Goal: Communication & Community: Answer question/provide support

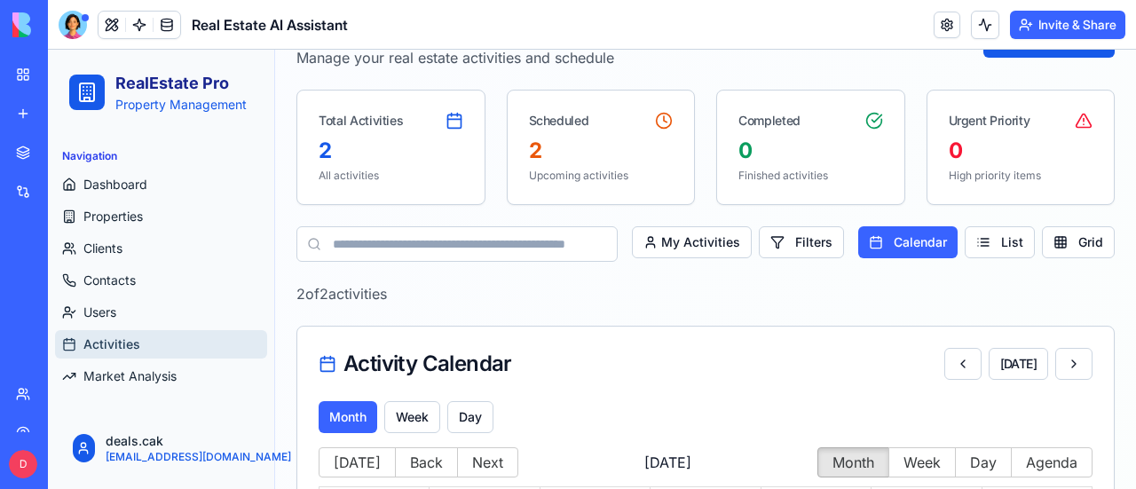
scroll to position [96, 0]
click at [66, 335] on div "Help" at bounding box center [54, 337] width 23 height 18
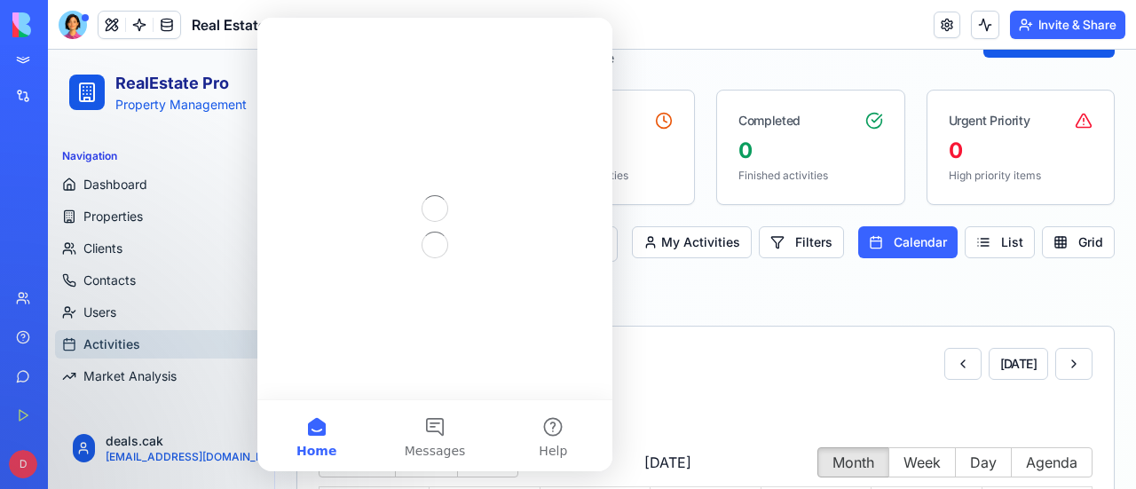
scroll to position [0, 0]
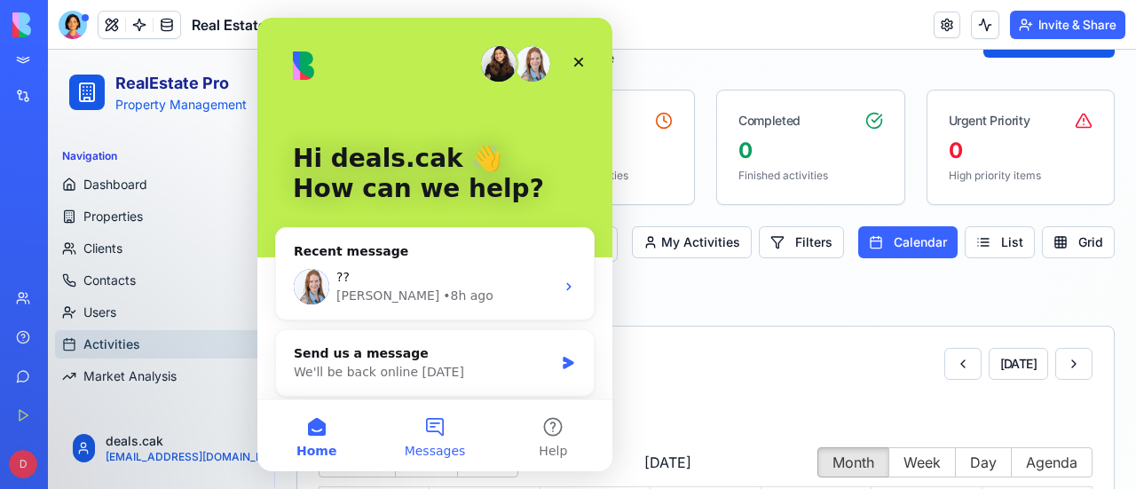
click at [438, 430] on button "Messages" at bounding box center [434, 435] width 118 height 71
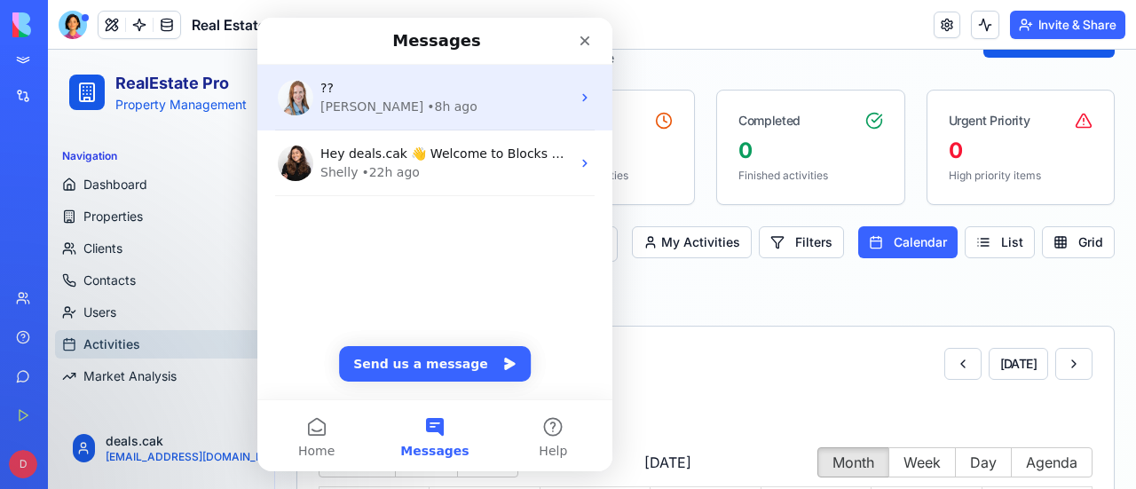
click at [477, 109] on div "[PERSON_NAME] • 8h ago" at bounding box center [445, 107] width 250 height 19
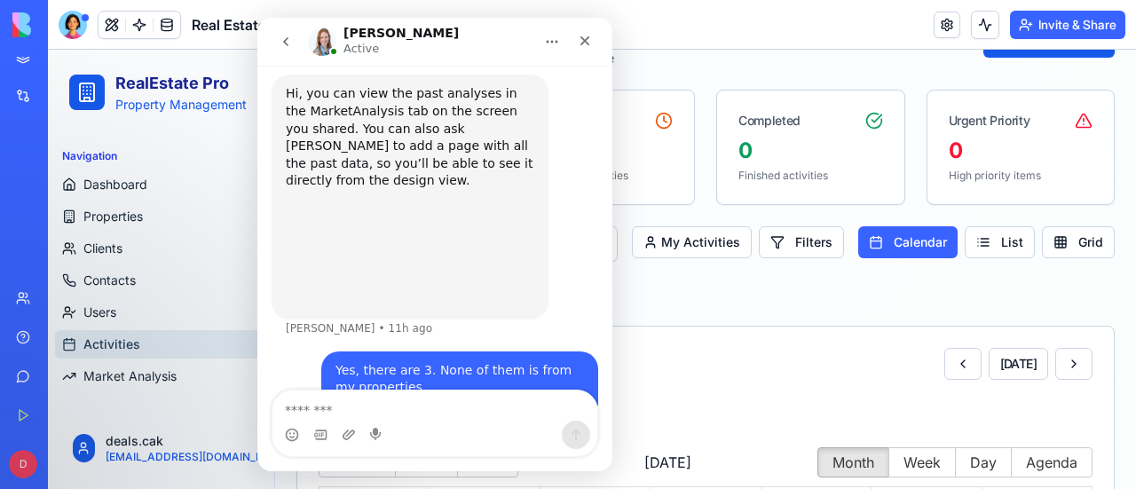
scroll to position [2323, 0]
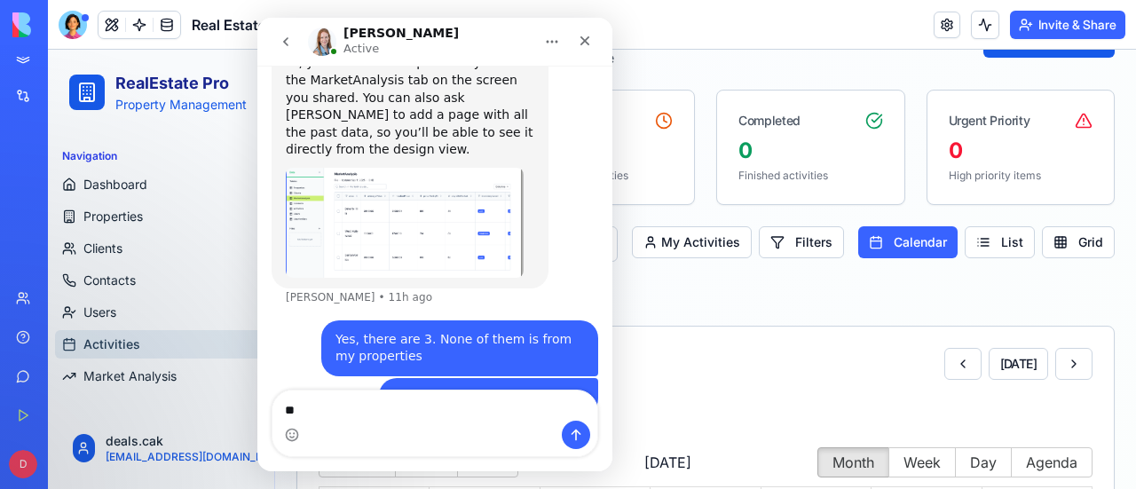
type textarea "*"
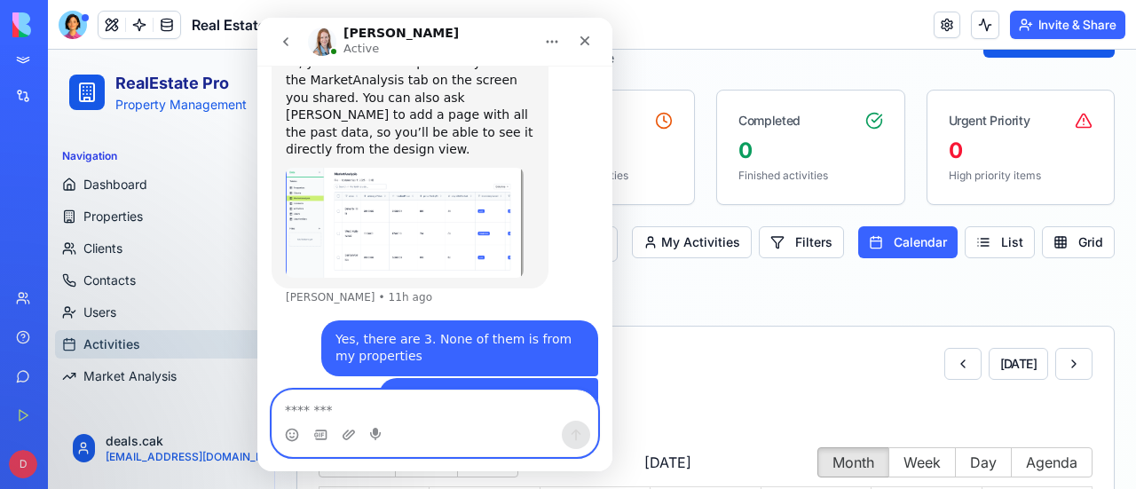
click at [304, 407] on textarea "Message…" at bounding box center [435, 405] width 326 height 30
type textarea "*"
type textarea "**********"
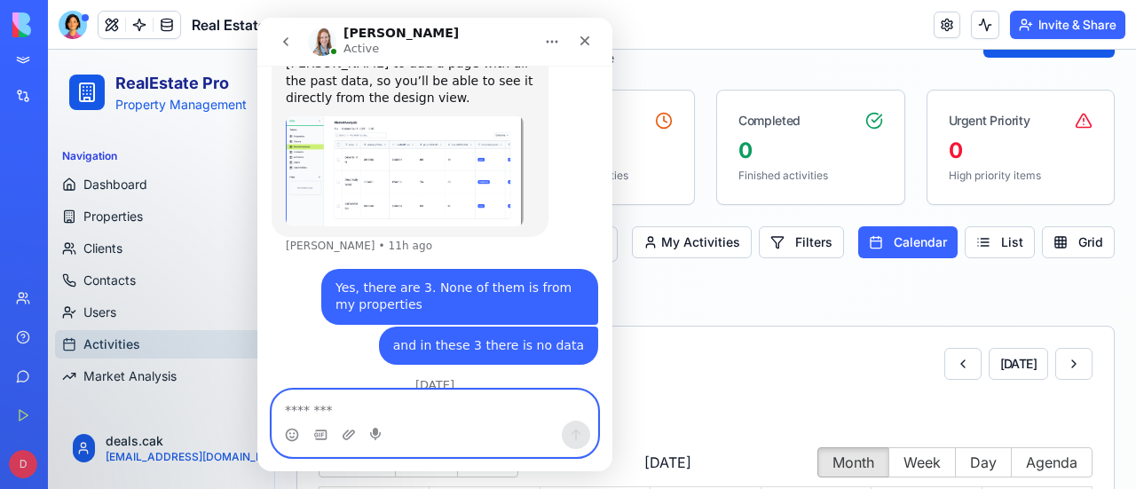
scroll to position [2376, 0]
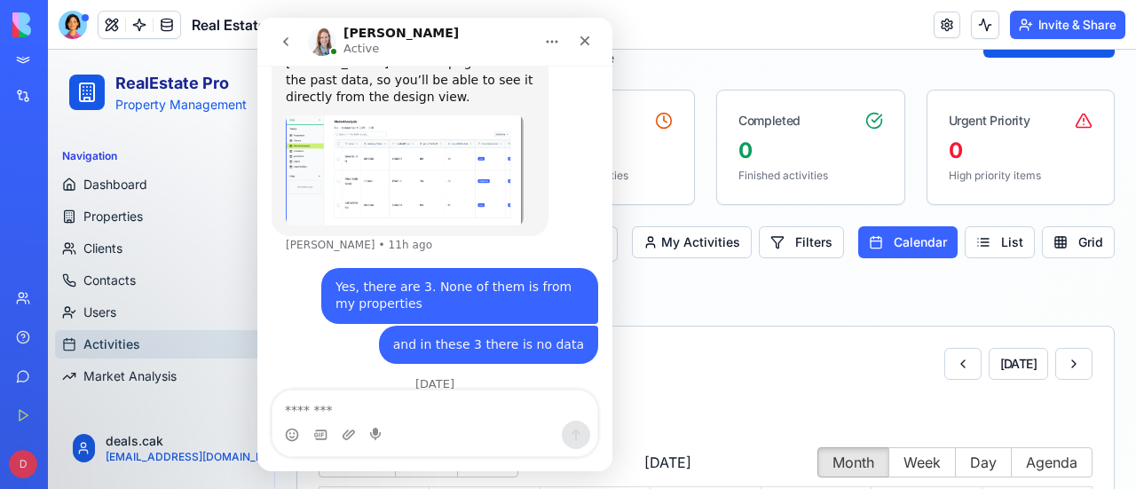
click at [722, 37] on header "Real Estate AI Assistant Invite & Share" at bounding box center [592, 25] width 1088 height 50
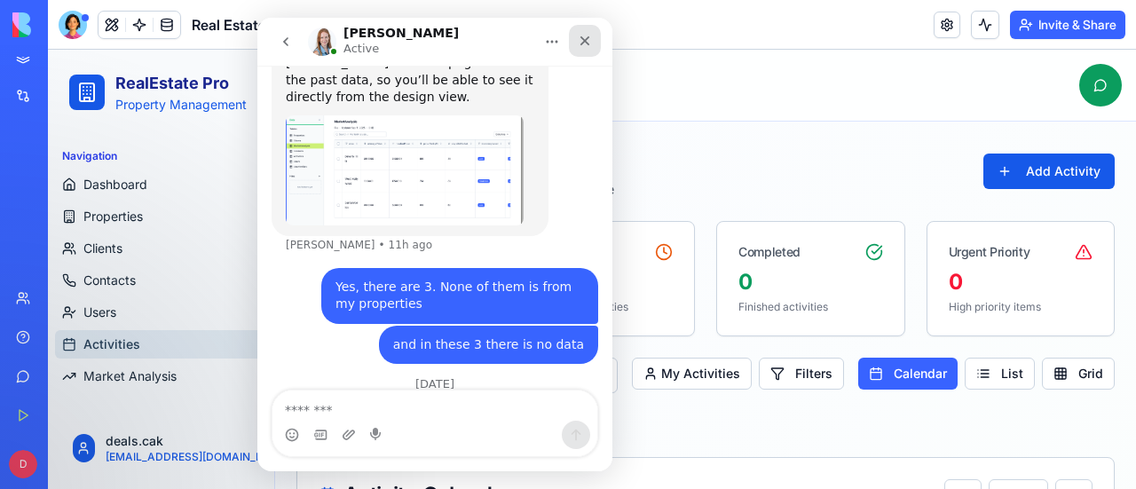
click at [584, 40] on icon "Close" at bounding box center [585, 41] width 10 height 10
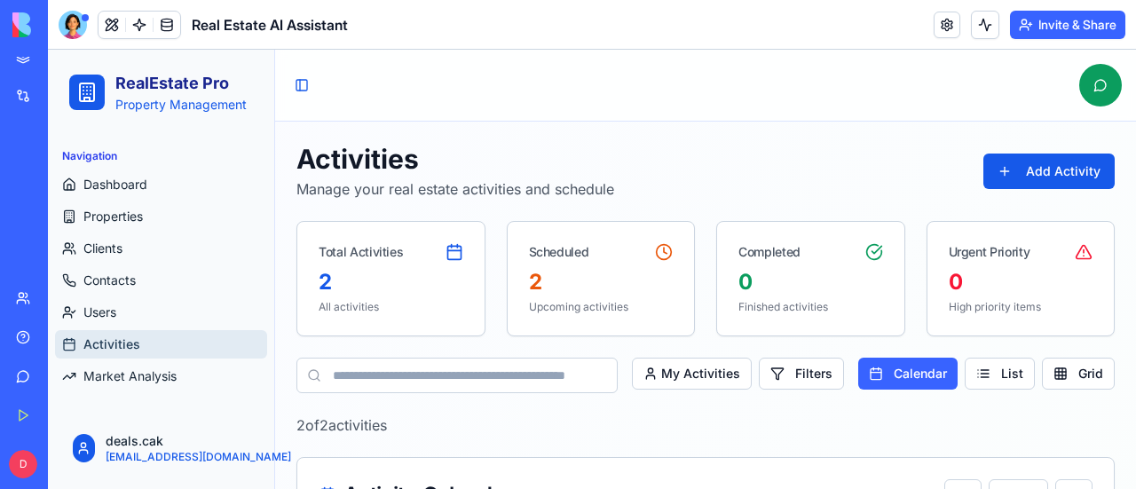
scroll to position [2376, 0]
click at [1048, 170] on button "Add Activity" at bounding box center [1048, 171] width 131 height 35
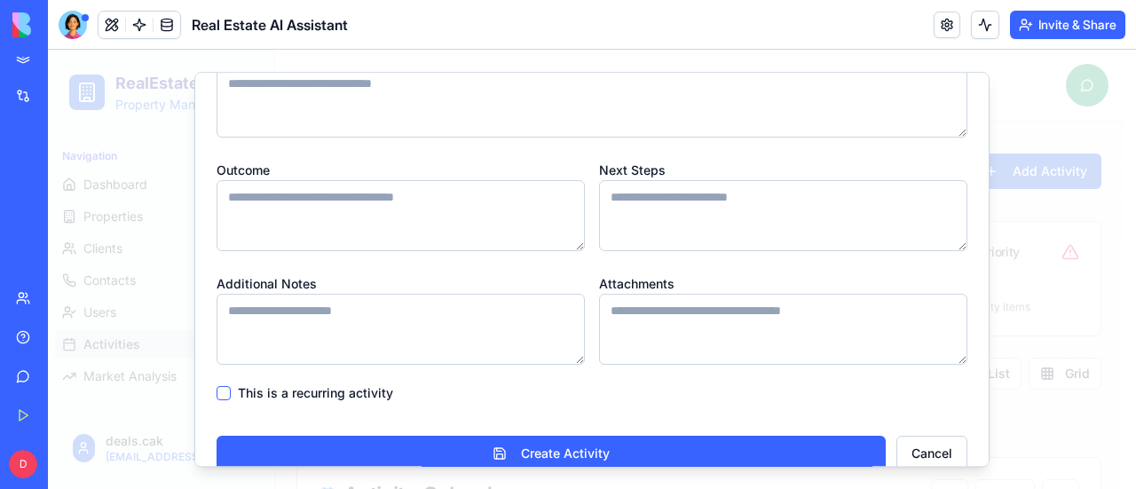
scroll to position [615, 0]
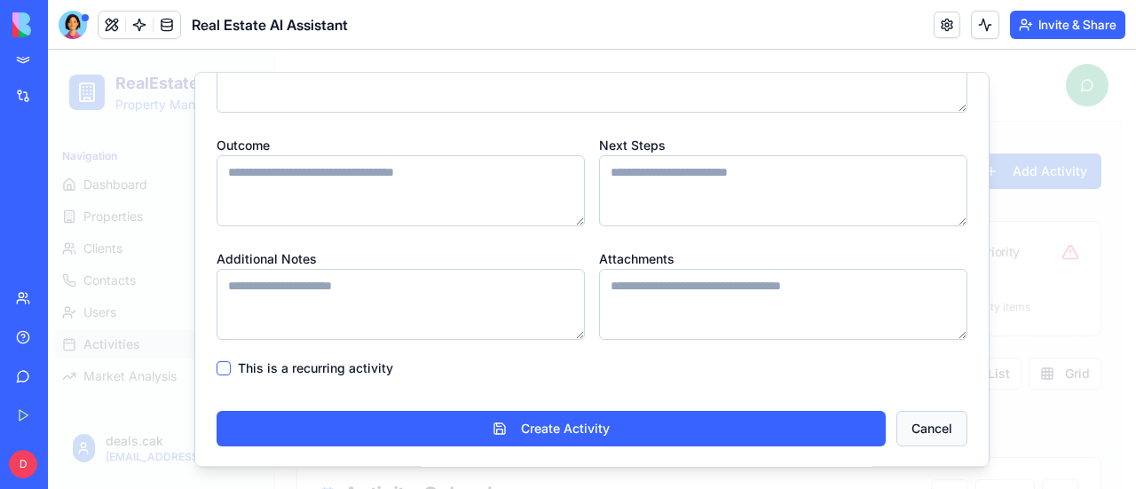
click at [912, 430] on button "Cancel" at bounding box center [931, 428] width 71 height 35
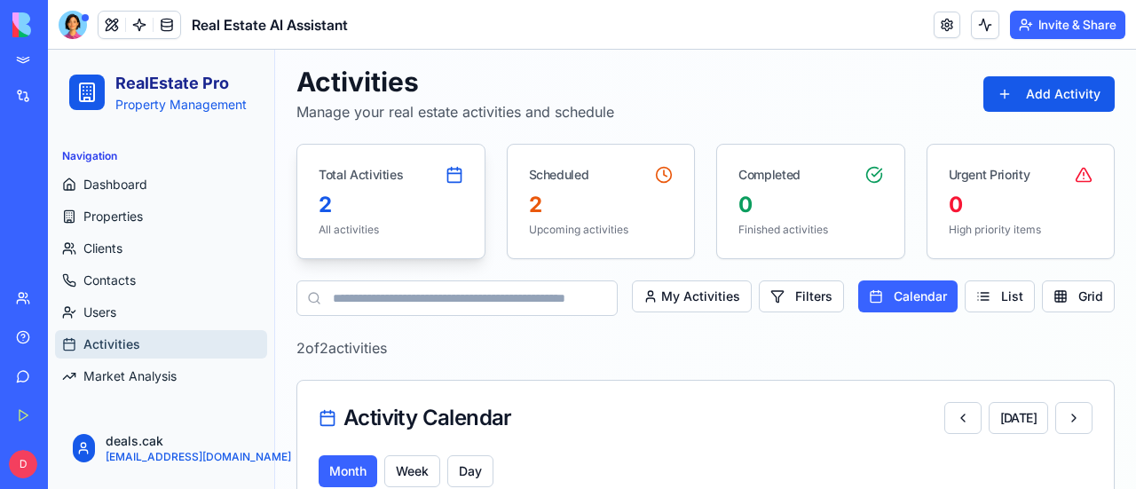
scroll to position [0, 0]
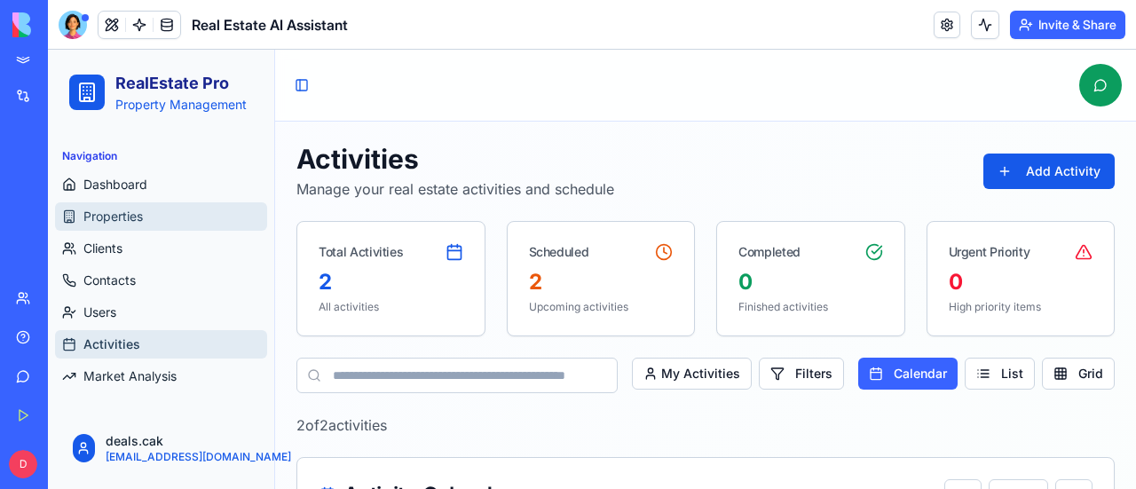
click at [114, 212] on span "Properties" at bounding box center [112, 217] width 59 height 18
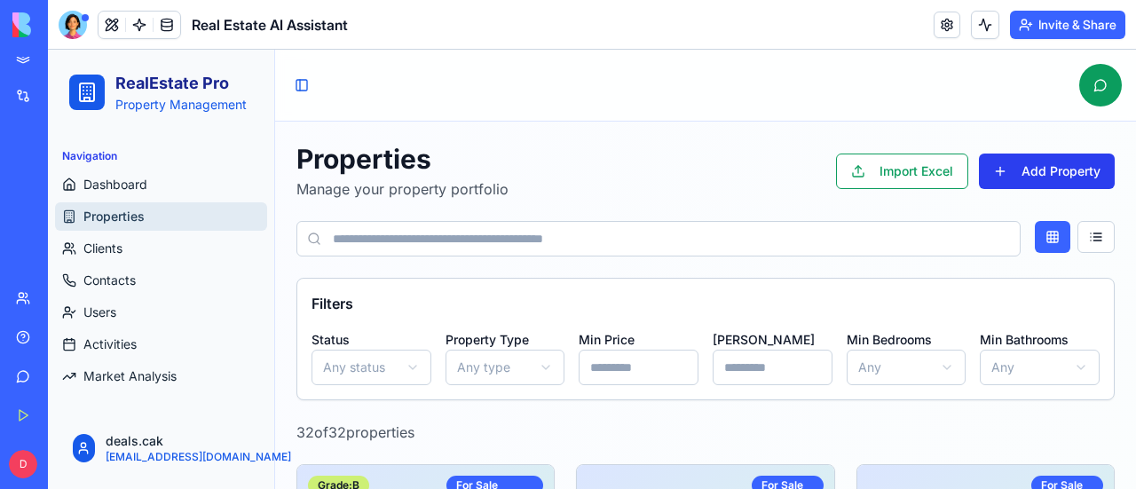
click at [1033, 162] on button "Add Property" at bounding box center [1047, 171] width 136 height 35
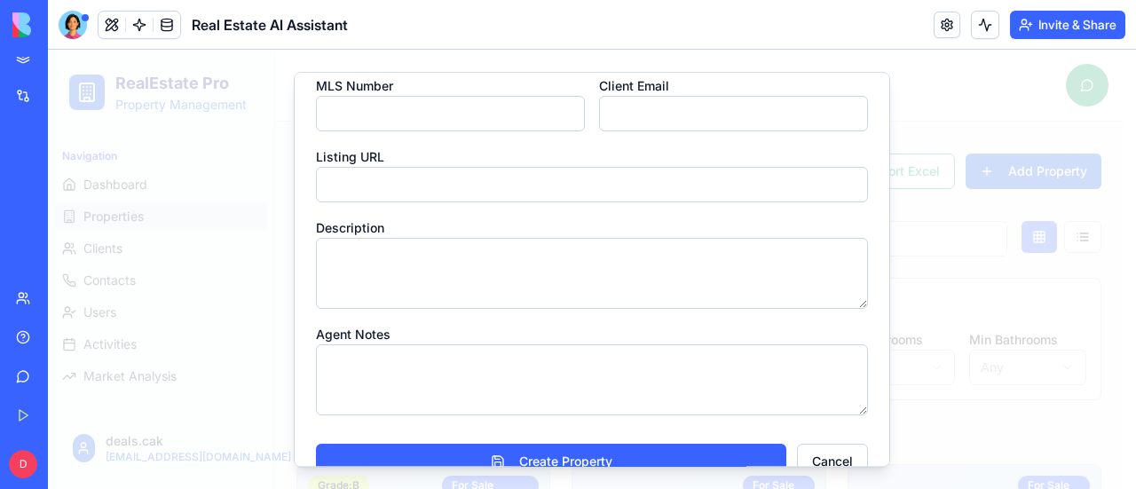
scroll to position [580, 0]
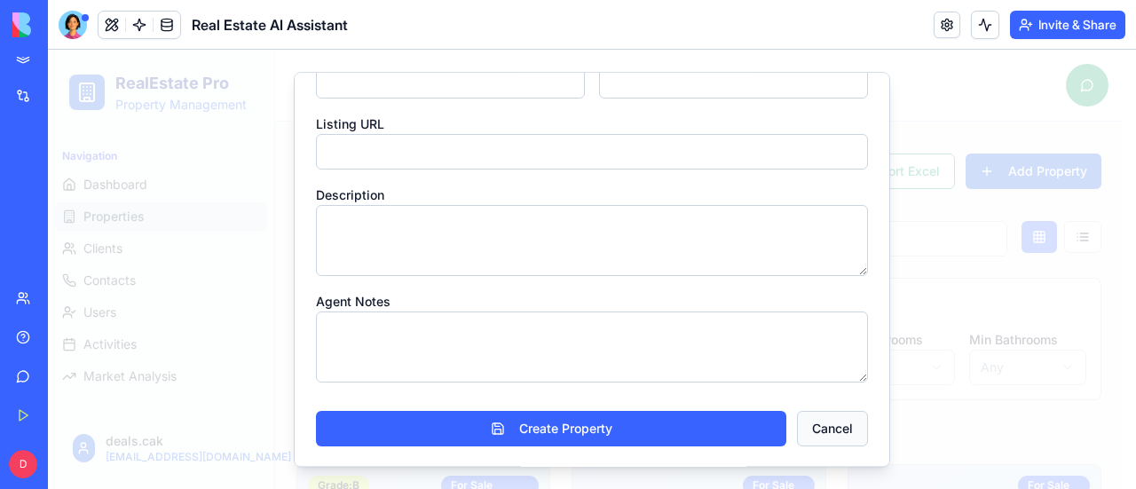
click at [829, 430] on button "Cancel" at bounding box center [832, 428] width 71 height 35
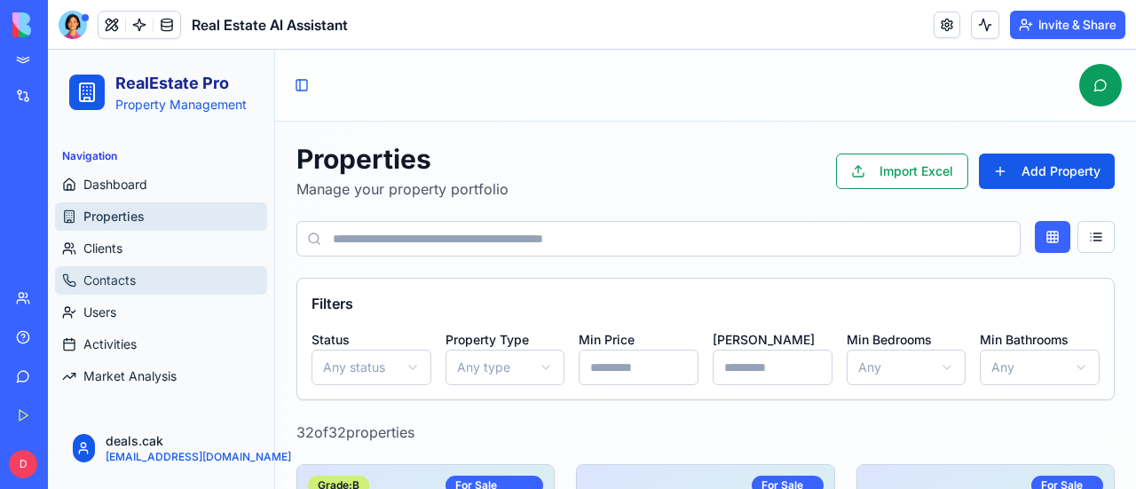
click at [137, 280] on link "Contacts" at bounding box center [161, 280] width 212 height 28
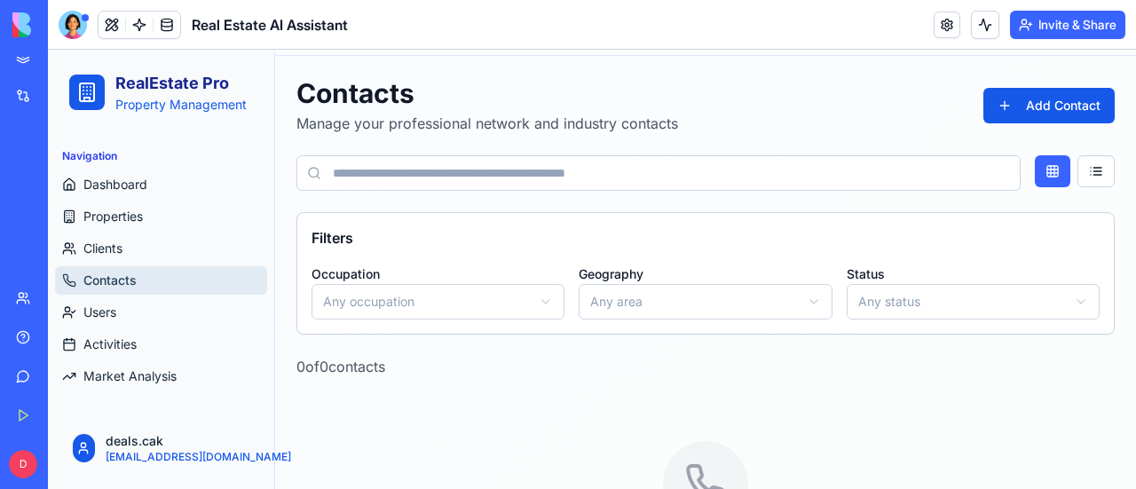
scroll to position [89, 0]
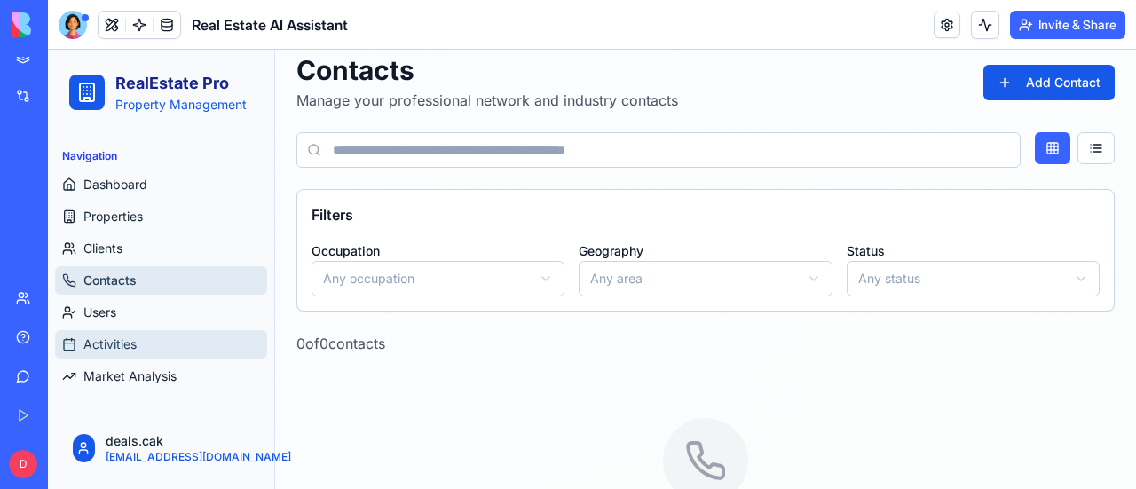
click at [126, 335] on span "Activities" at bounding box center [109, 344] width 53 height 18
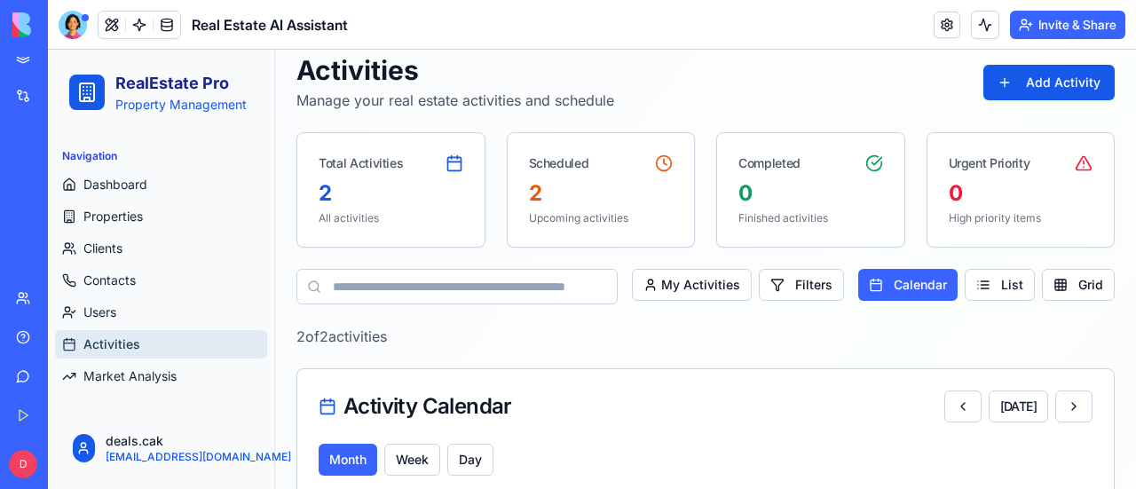
click at [126, 335] on span "Activities" at bounding box center [111, 344] width 57 height 18
click at [122, 338] on span "Activities" at bounding box center [111, 344] width 57 height 18
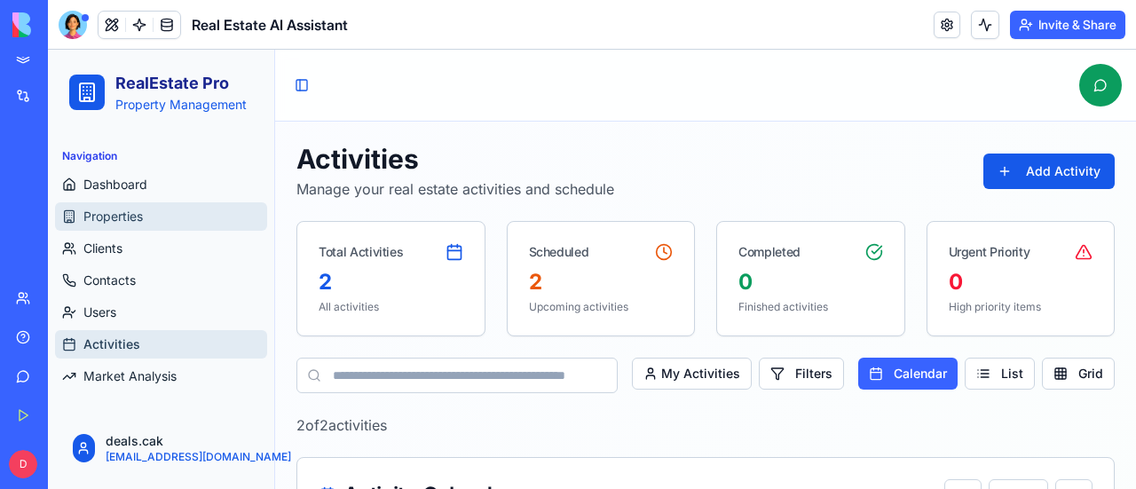
click at [149, 219] on link "Properties" at bounding box center [161, 216] width 212 height 28
